Goal: Task Accomplishment & Management: Manage account settings

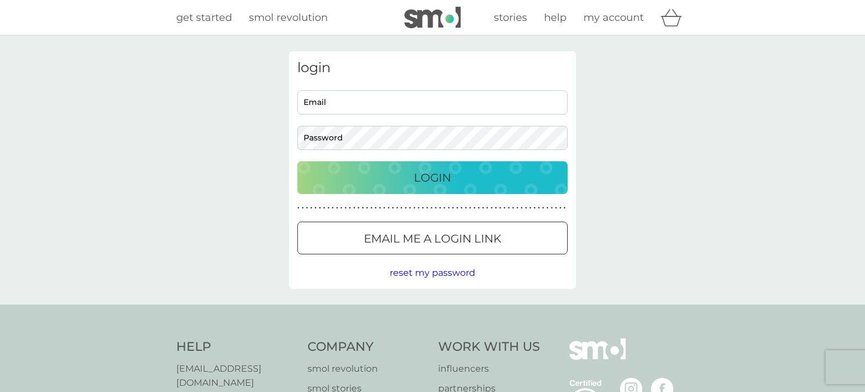
click at [334, 100] on input "Email" at bounding box center [433, 102] width 270 height 24
type input "kerrypicken@gmail.com"
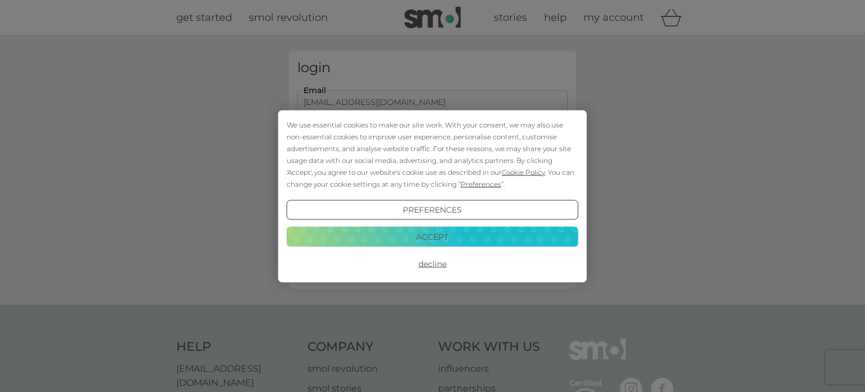
click at [370, 136] on div "We use essential cookies to make our site work. With your consent, we may also …" at bounding box center [433, 153] width 292 height 71
click at [406, 230] on button "Accept" at bounding box center [433, 237] width 292 height 20
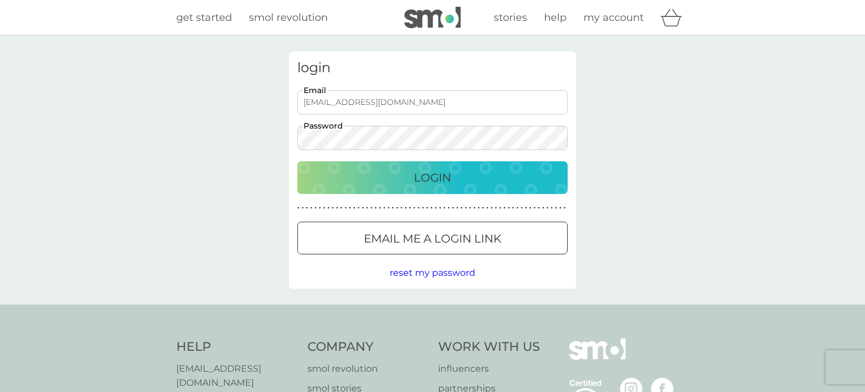
click at [350, 172] on div "Login" at bounding box center [433, 177] width 248 height 18
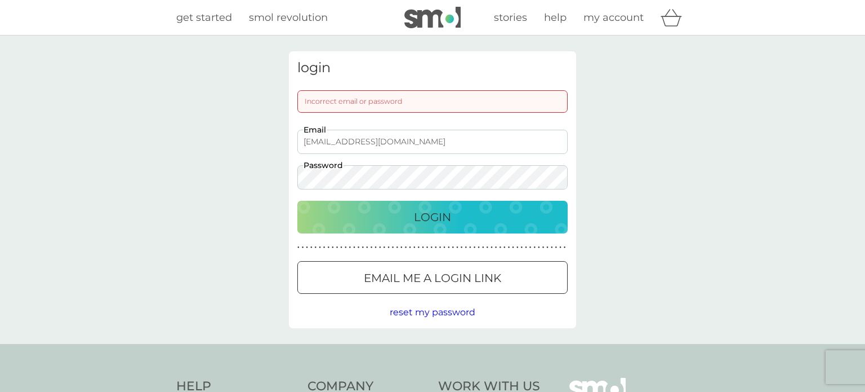
click at [412, 208] on div "Login" at bounding box center [433, 217] width 248 height 18
click at [405, 214] on div "Login" at bounding box center [433, 217] width 248 height 18
click at [499, 216] on div "Login" at bounding box center [433, 217] width 248 height 18
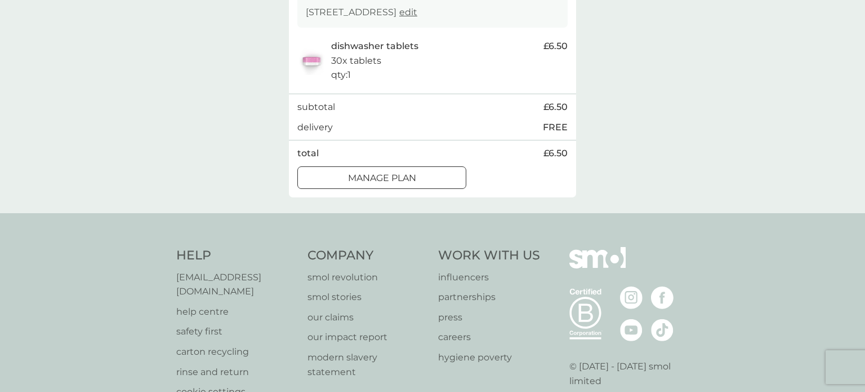
scroll to position [223, 0]
click at [420, 187] on div "Manage plan" at bounding box center [382, 179] width 168 height 15
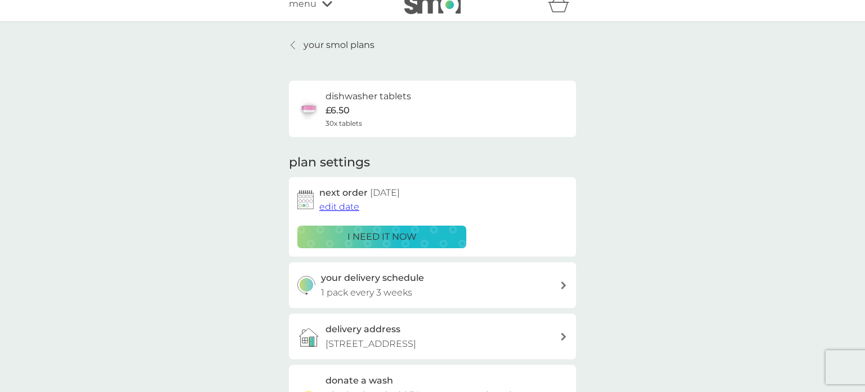
scroll to position [16, 0]
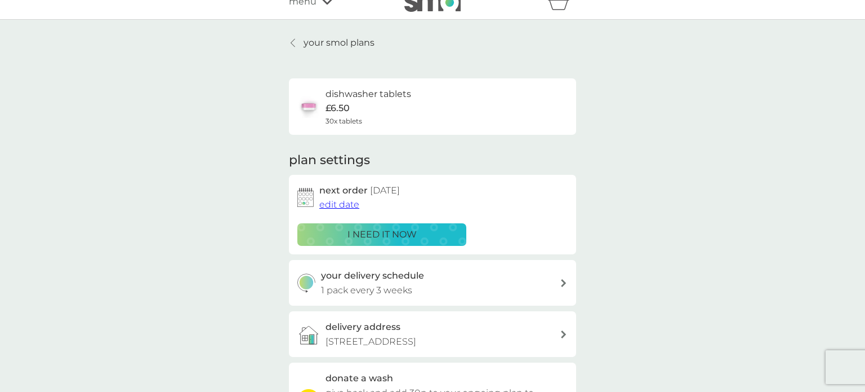
click at [328, 208] on span "edit date" at bounding box center [339, 204] width 40 height 11
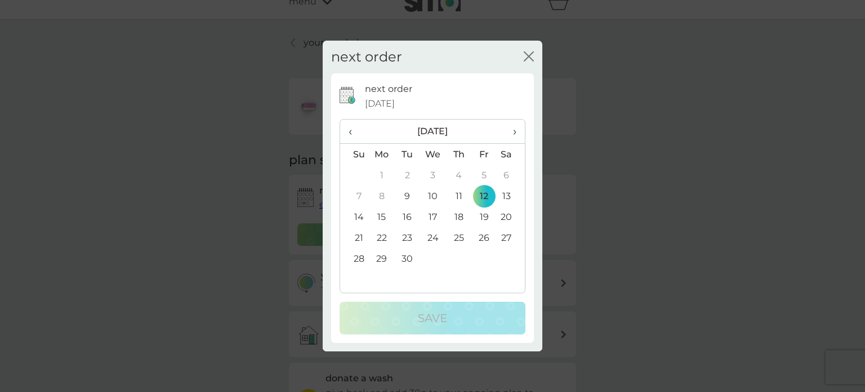
click at [485, 219] on td "19" at bounding box center [484, 216] width 25 height 21
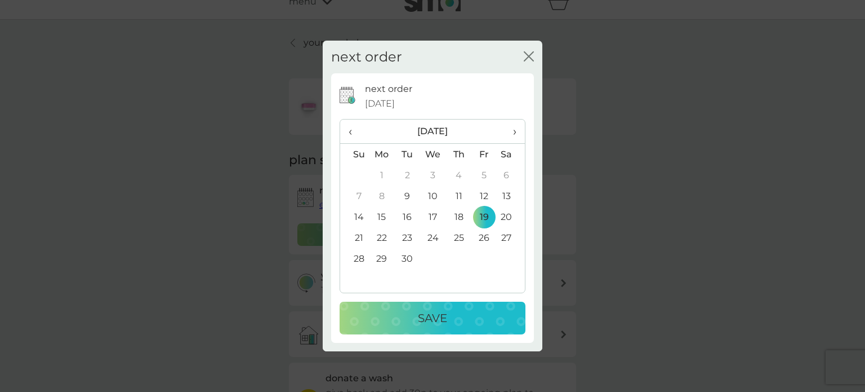
click at [465, 314] on div "Save" at bounding box center [432, 318] width 163 height 18
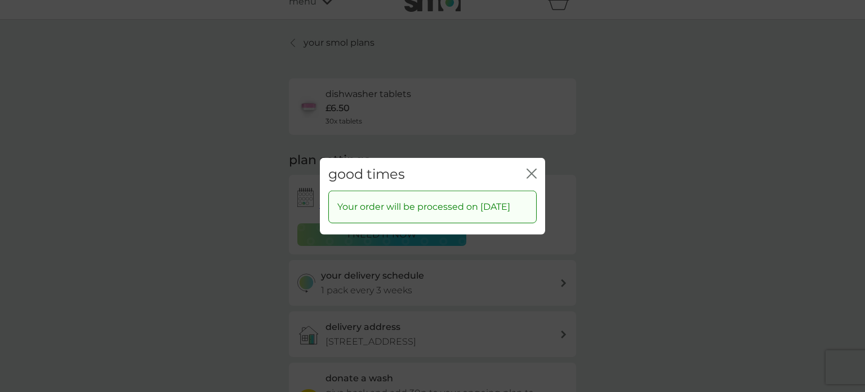
click at [533, 168] on icon "close" at bounding box center [532, 173] width 10 height 10
